Goal: Task Accomplishment & Management: Use online tool/utility

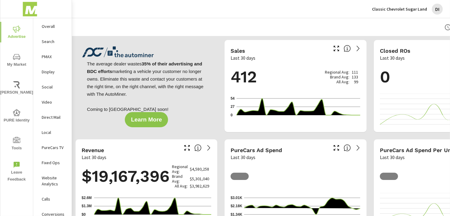
click at [402, 8] on p "Classic Chevrolet Sugar Land" at bounding box center [399, 8] width 55 height 5
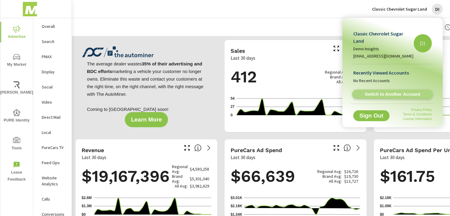
click at [397, 91] on span "Switch to Another Account" at bounding box center [393, 94] width 74 height 6
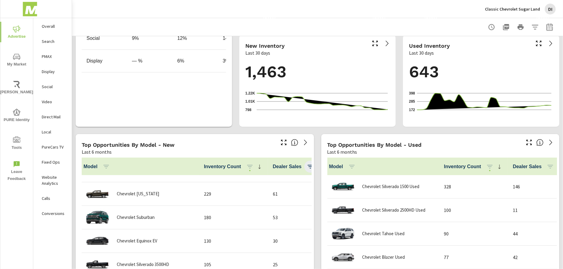
scroll to position [151, 0]
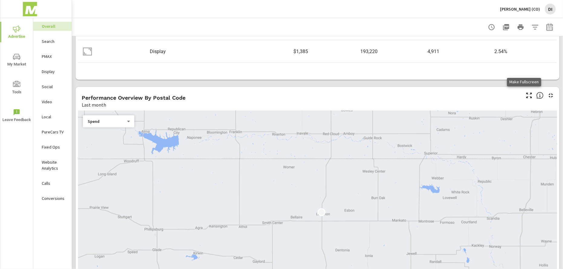
scroll to position [227, 0]
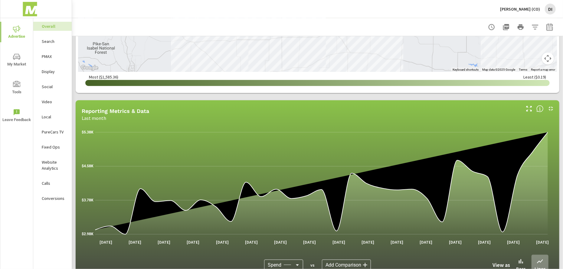
scroll to position [453, 0]
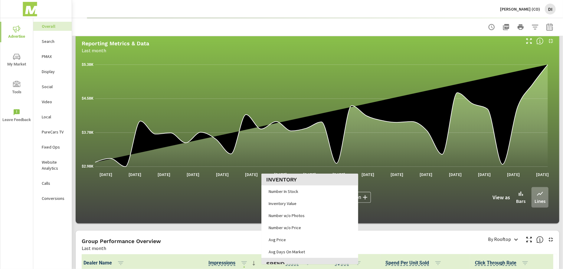
click at [283, 197] on body "Advertise My Market Tools Leave Feedback Overall Search PMAX Display Social Vid…" at bounding box center [281, 134] width 563 height 269
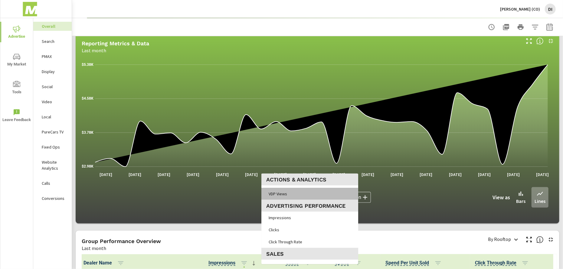
click at [288, 195] on li "VDP Views" at bounding box center [309, 194] width 97 height 12
type input "VDP Views"
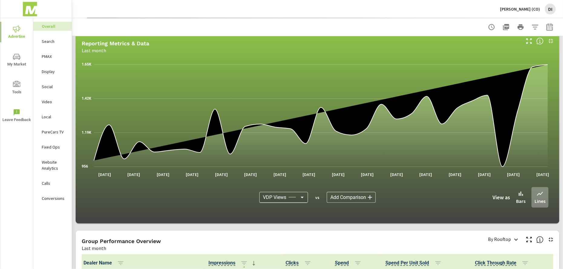
scroll to position [239, 0]
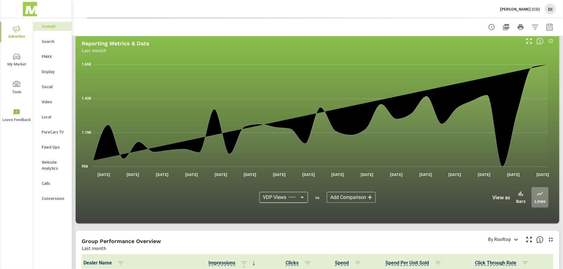
click at [351, 200] on body "Advertise My Market Tools Leave Feedback Overall Search PMAX Display Social Vid…" at bounding box center [281, 134] width 563 height 269
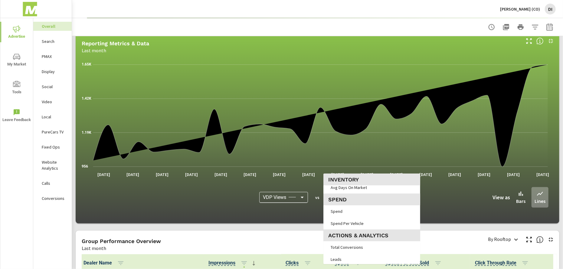
scroll to position [76, 0]
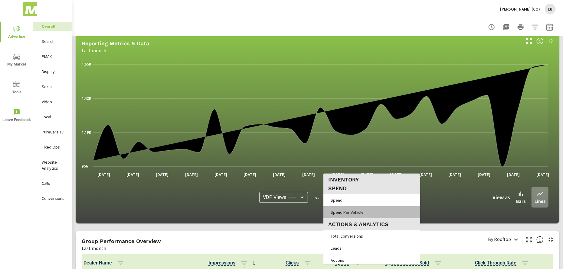
click at [355, 210] on span "Spend Per Vehicle" at bounding box center [346, 212] width 37 height 8
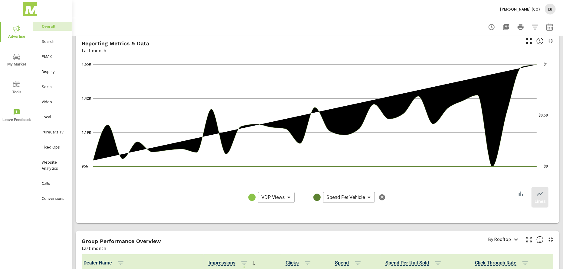
click at [364, 199] on body "Advertise My Market Tools Leave Feedback Overall Search PMAX Display Social Vid…" at bounding box center [281, 134] width 563 height 269
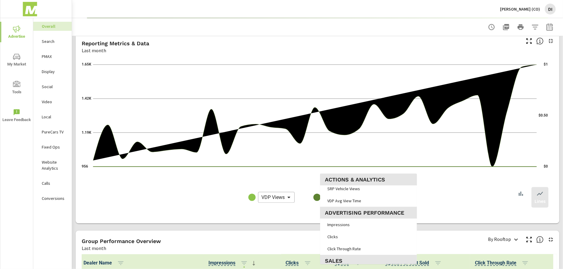
scroll to position [227, 0]
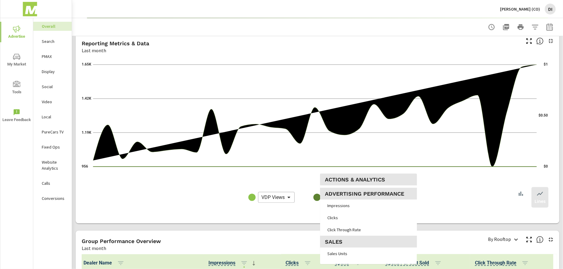
click at [354, 253] on li "Sales Units" at bounding box center [368, 254] width 97 height 12
type input "Sales Units"
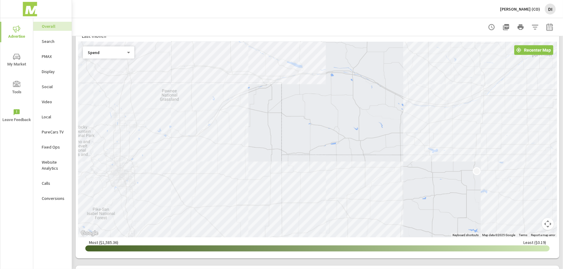
scroll to position [196, 0]
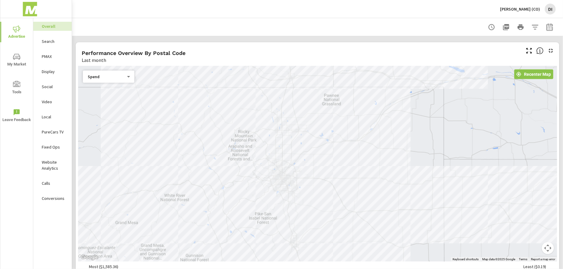
drag, startPoint x: 317, startPoint y: 158, endPoint x: 480, endPoint y: 138, distance: 164.1
click at [480, 138] on div at bounding box center [317, 164] width 479 height 196
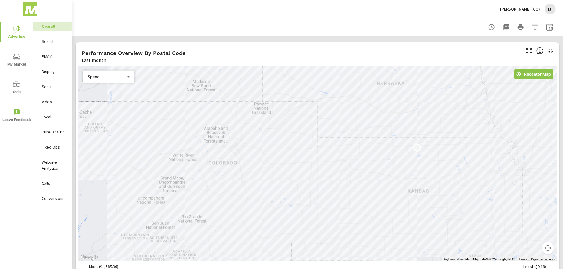
drag, startPoint x: 374, startPoint y: 132, endPoint x: 295, endPoint y: 204, distance: 105.9
click at [295, 204] on div at bounding box center [317, 164] width 479 height 196
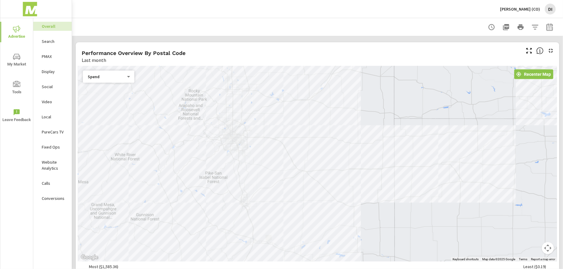
drag, startPoint x: 280, startPoint y: 184, endPoint x: 342, endPoint y: 228, distance: 75.6
click at [342, 228] on div at bounding box center [317, 164] width 479 height 196
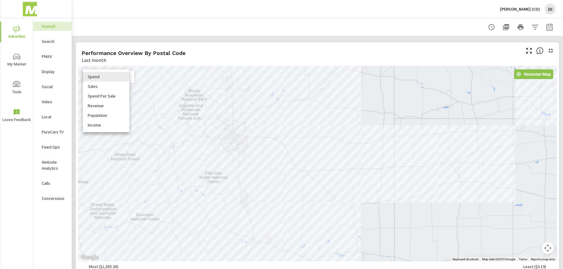
click at [125, 76] on body "Advertise My Market Tools Leave Feedback Overall Search PMAX Display Social Vid…" at bounding box center [281, 134] width 563 height 269
click at [109, 86] on li "Sales" at bounding box center [106, 87] width 47 height 10
